Goal: Task Accomplishment & Management: Use online tool/utility

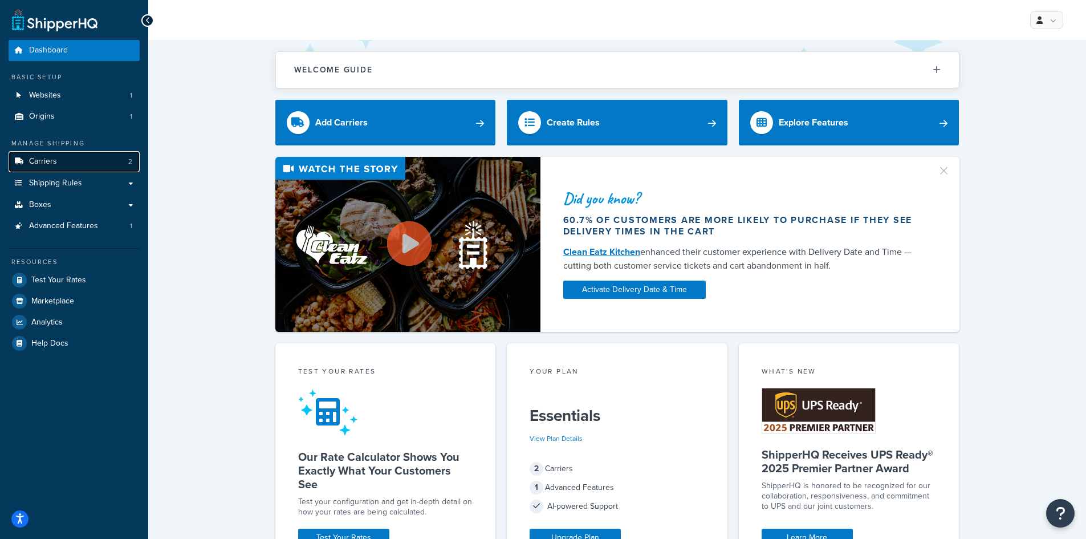
click at [63, 162] on link "Carriers 2" at bounding box center [74, 161] width 131 height 21
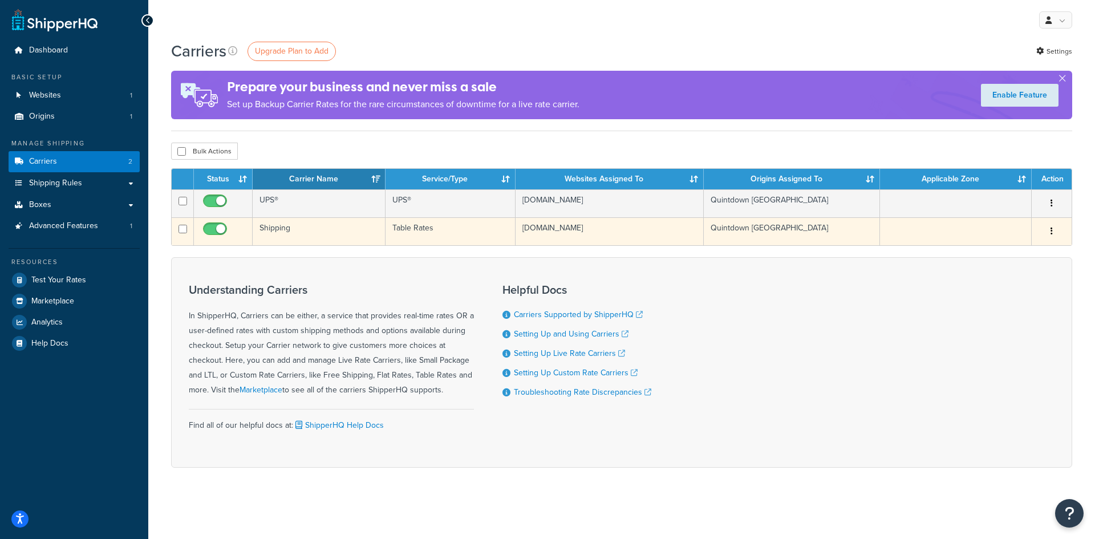
click at [425, 233] on td "Table Rates" at bounding box center [450, 231] width 130 height 28
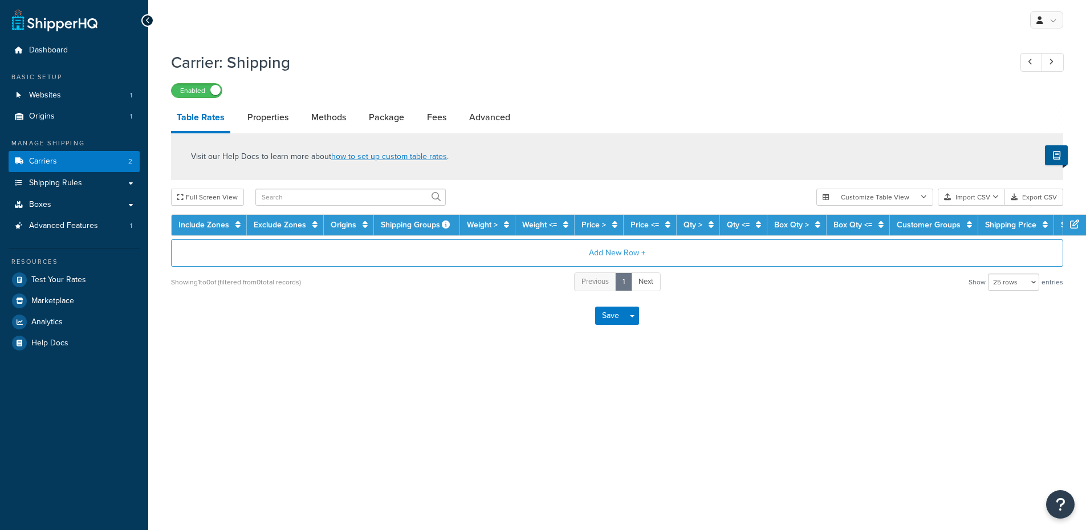
select select "25"
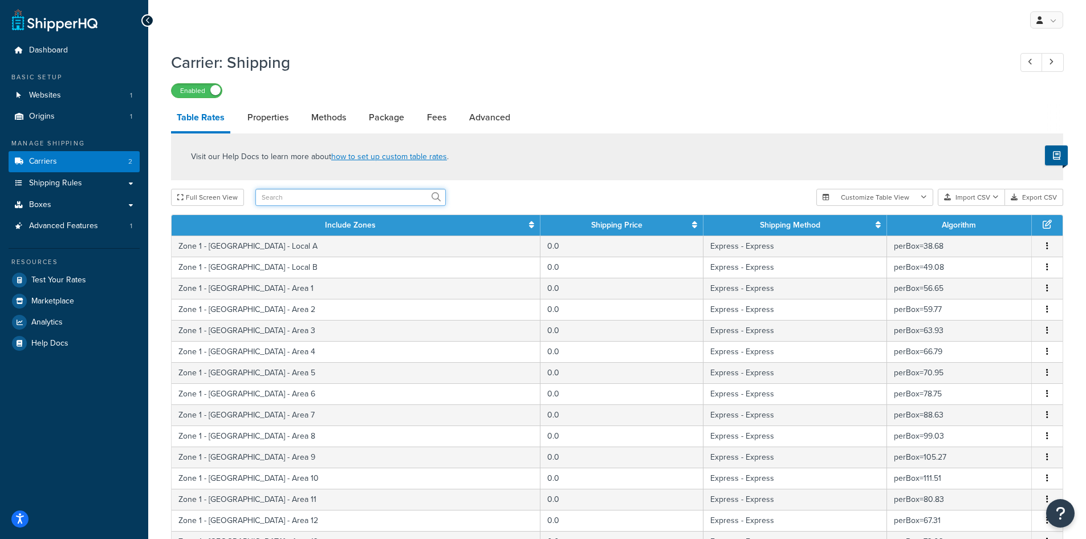
click at [337, 194] on input "text" at bounding box center [350, 197] width 190 height 17
type input "roman"
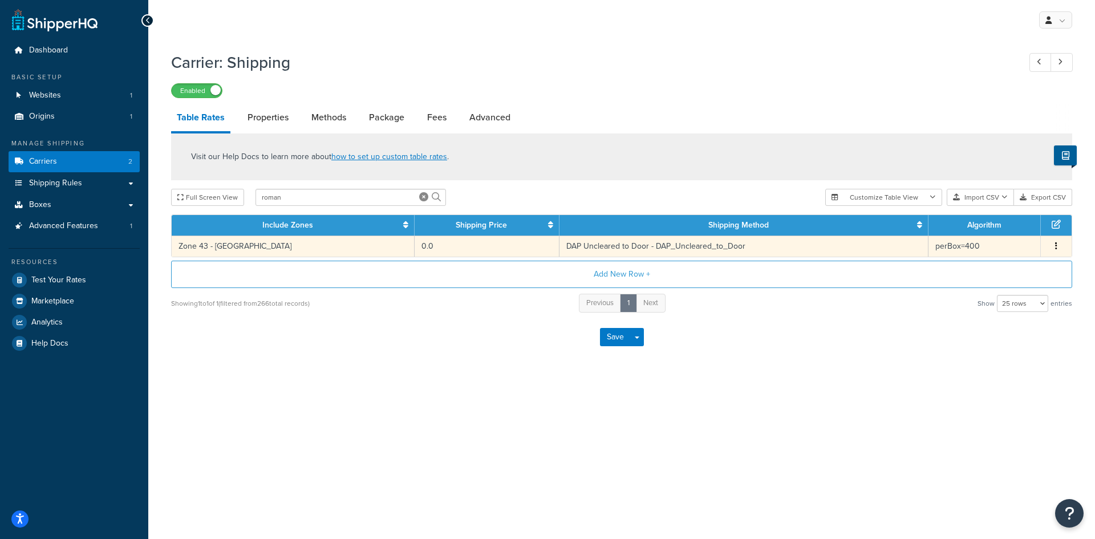
click at [559, 241] on td "DAP Uncleared to Door - DAP_Uncleared_to_Door" at bounding box center [743, 245] width 369 height 21
select select "182207"
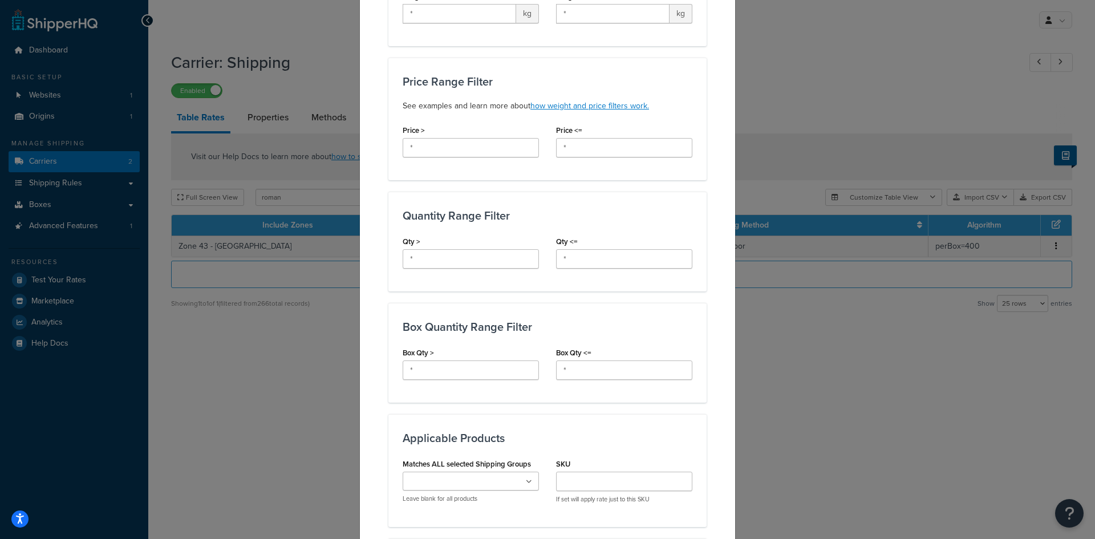
scroll to position [456, 0]
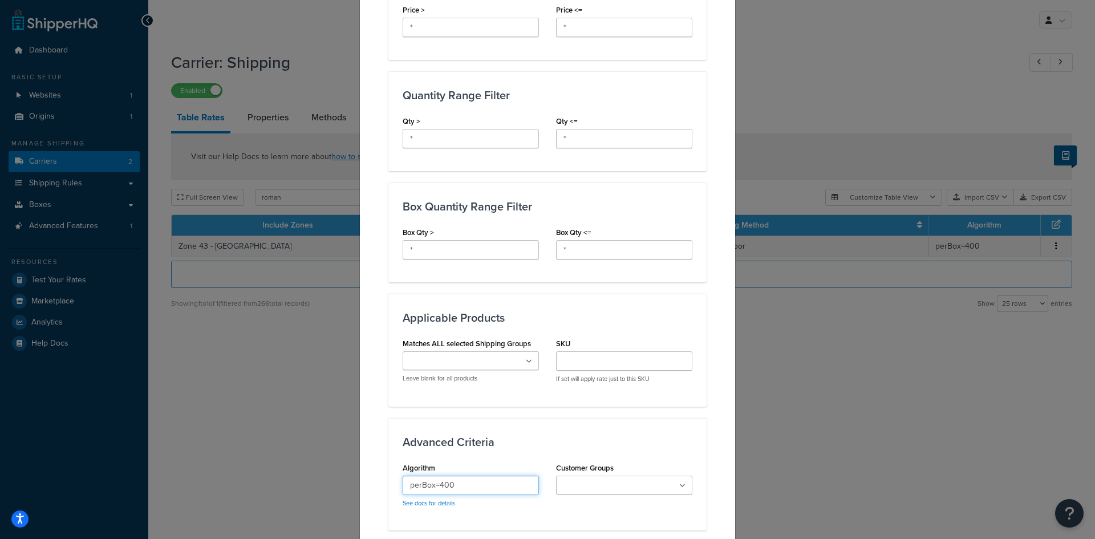
click at [452, 476] on input "perBox=400" at bounding box center [471, 485] width 136 height 19
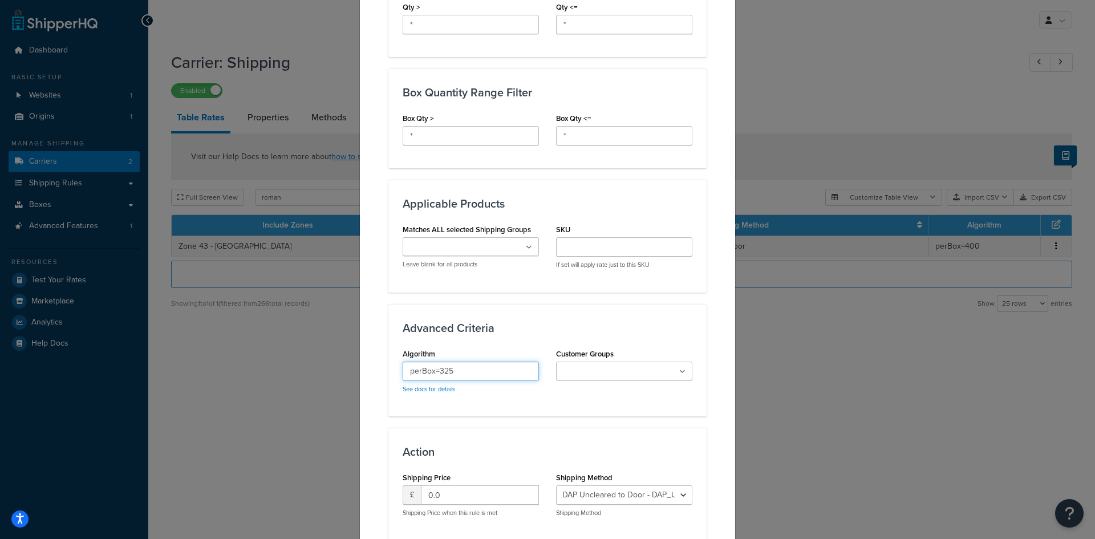
scroll to position [644, 0]
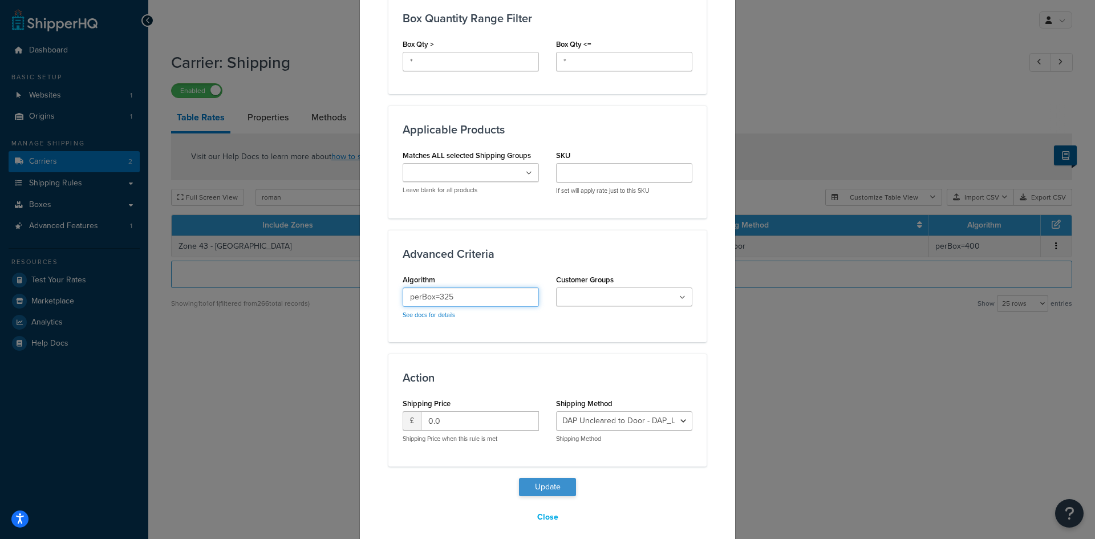
type input "perBox=325"
click at [542, 478] on button "Update" at bounding box center [547, 487] width 57 height 18
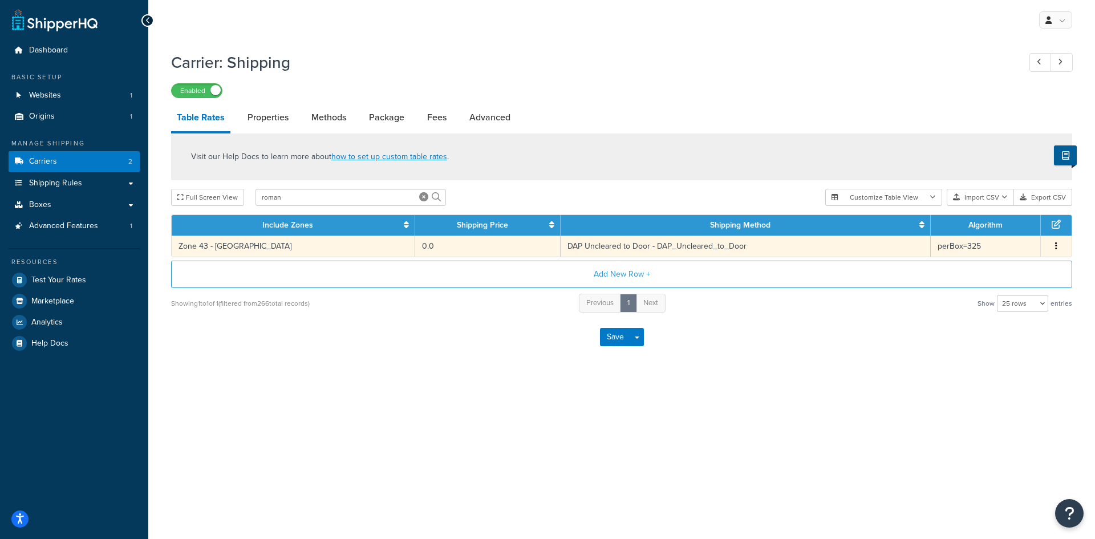
click at [620, 249] on td "DAP Uncleared to Door - DAP_Uncleared_to_Door" at bounding box center [746, 245] width 370 height 21
select select "182207"
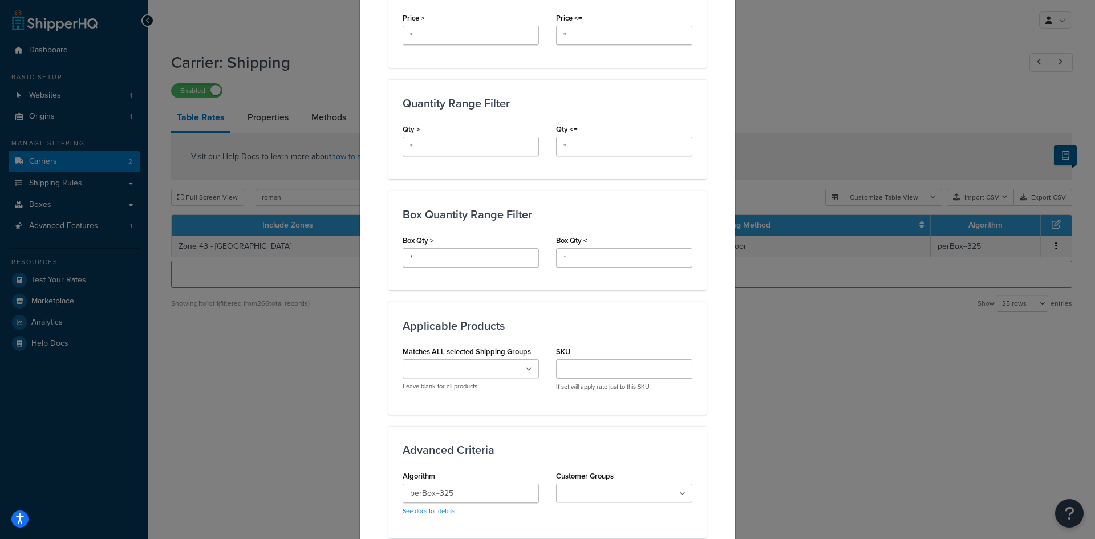
scroll to position [627, 0]
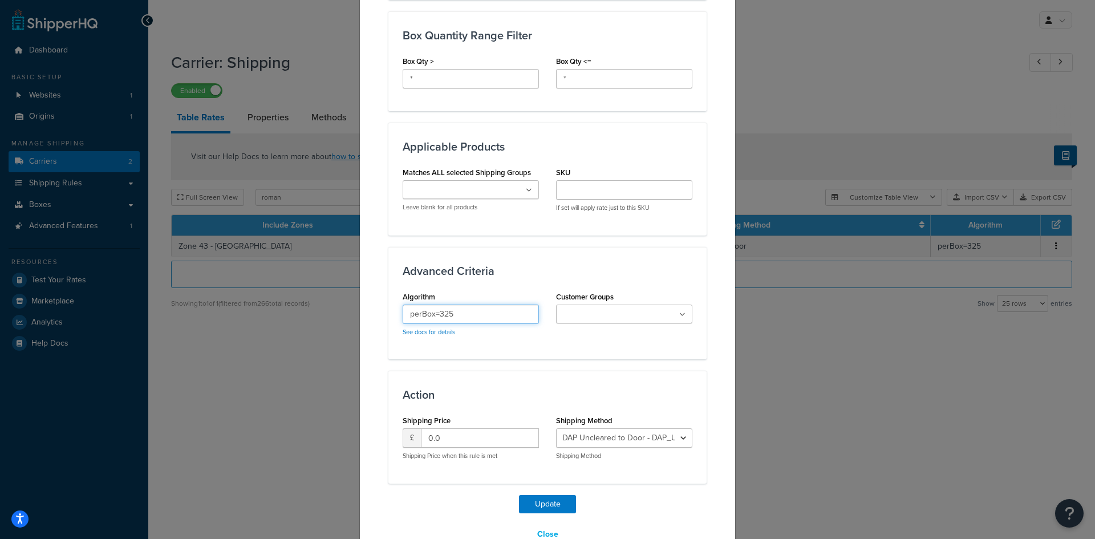
click at [466, 309] on input "perBox=325" at bounding box center [471, 313] width 136 height 19
type input "perBox=400"
click at [538, 496] on button "Update" at bounding box center [547, 504] width 57 height 18
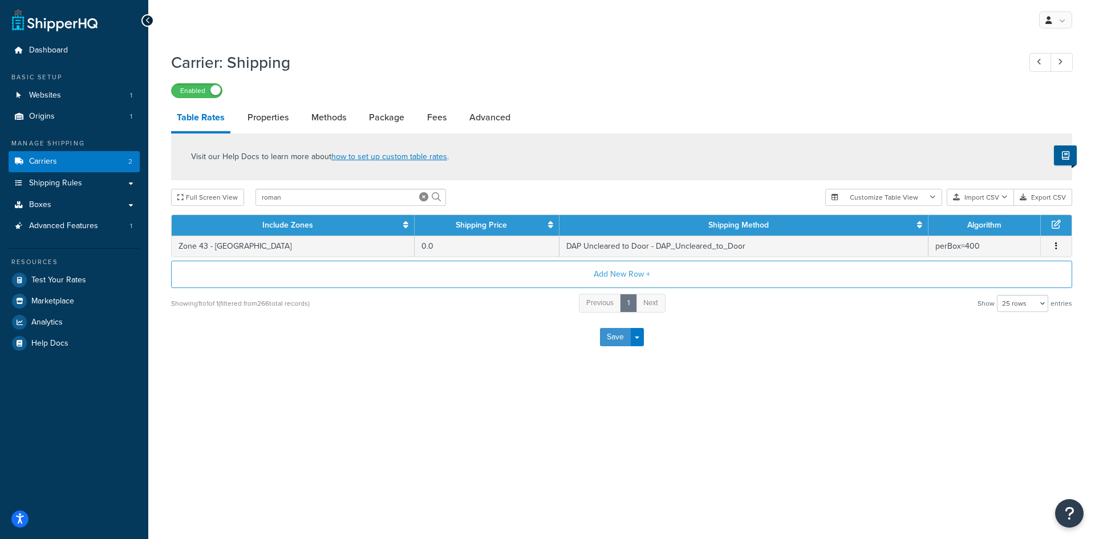
click at [616, 344] on button "Save" at bounding box center [615, 337] width 31 height 18
